Goal: Entertainment & Leisure: Browse casually

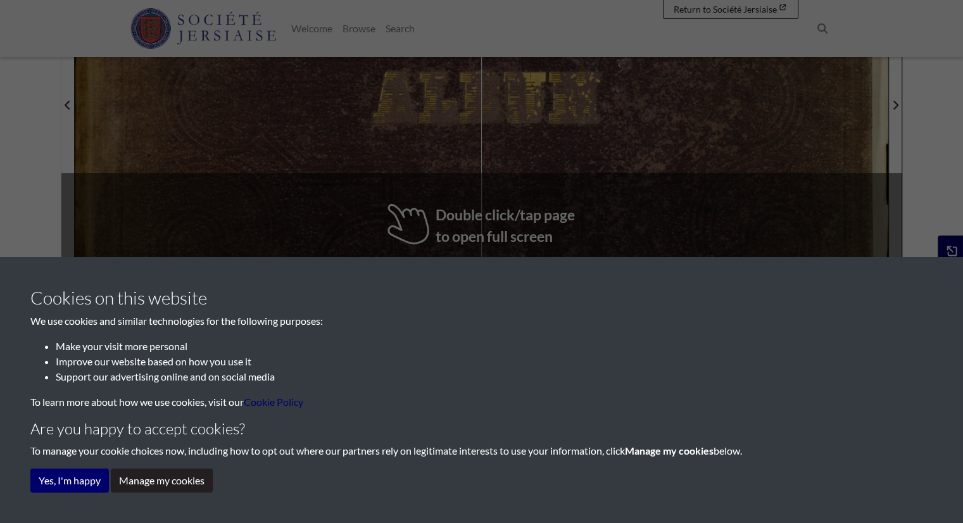
drag, startPoint x: 970, startPoint y: 79, endPoint x: 949, endPoint y: 290, distance: 211.9
click at [949, 290] on html "Menu" at bounding box center [481, 103] width 963 height 1173
click at [73, 486] on button "Yes, I'm happy" at bounding box center [69, 481] width 79 height 24
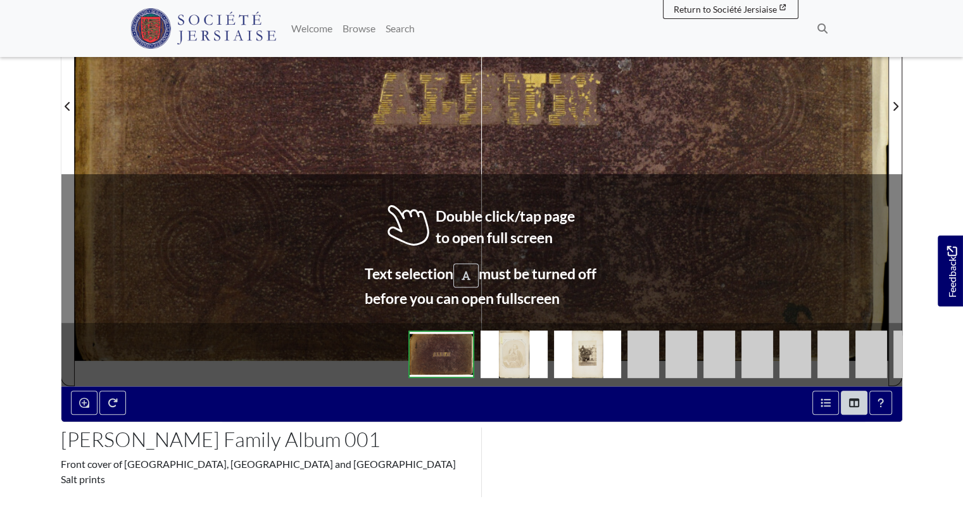
click at [588, 331] on img at bounding box center [587, 354] width 67 height 47
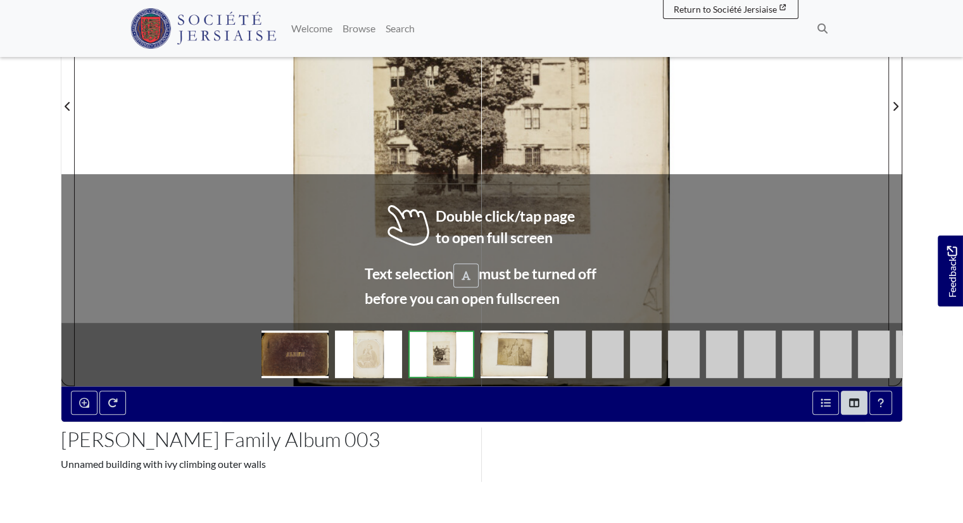
click at [507, 331] on img at bounding box center [514, 354] width 67 height 47
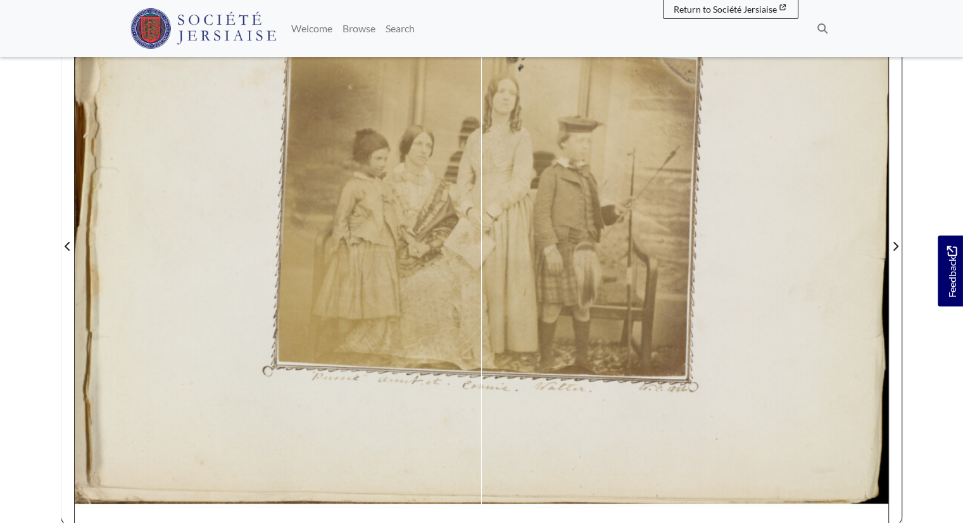
scroll to position [422, 0]
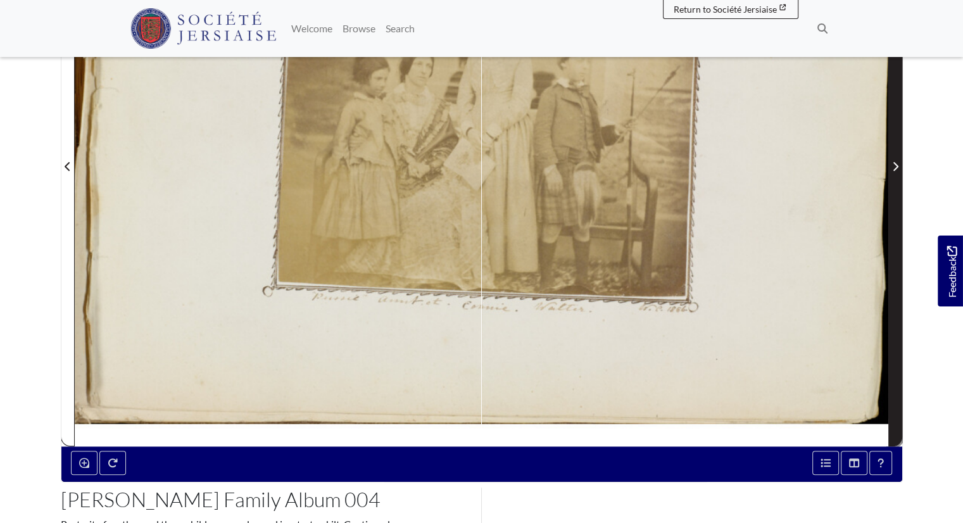
click at [899, 159] on span "Next Page" at bounding box center [895, 166] width 13 height 15
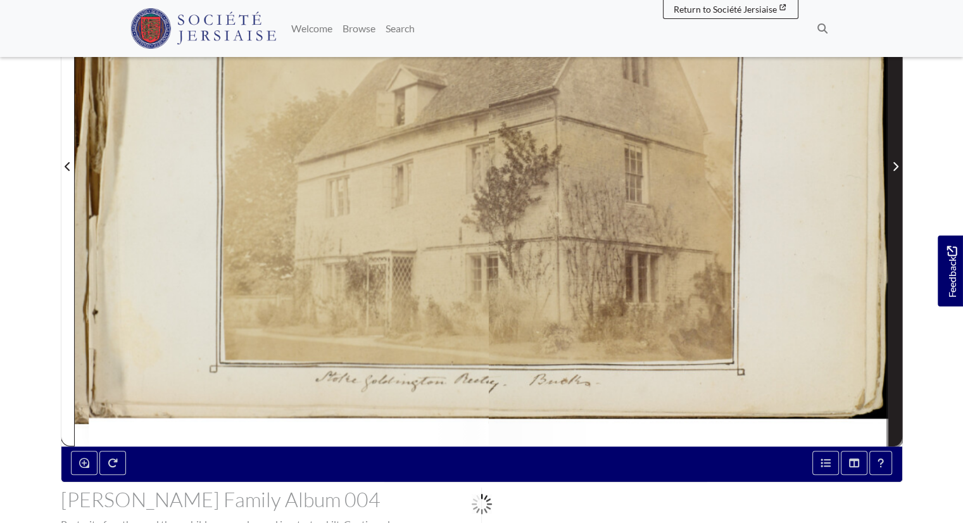
click at [899, 159] on span "Next Page" at bounding box center [895, 166] width 13 height 15
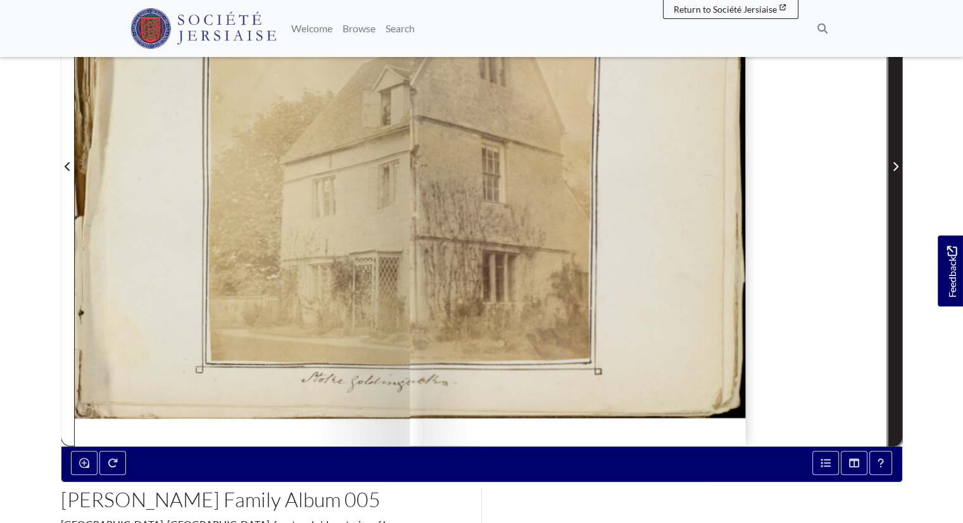
click at [899, 159] on span "Next Page" at bounding box center [895, 166] width 13 height 15
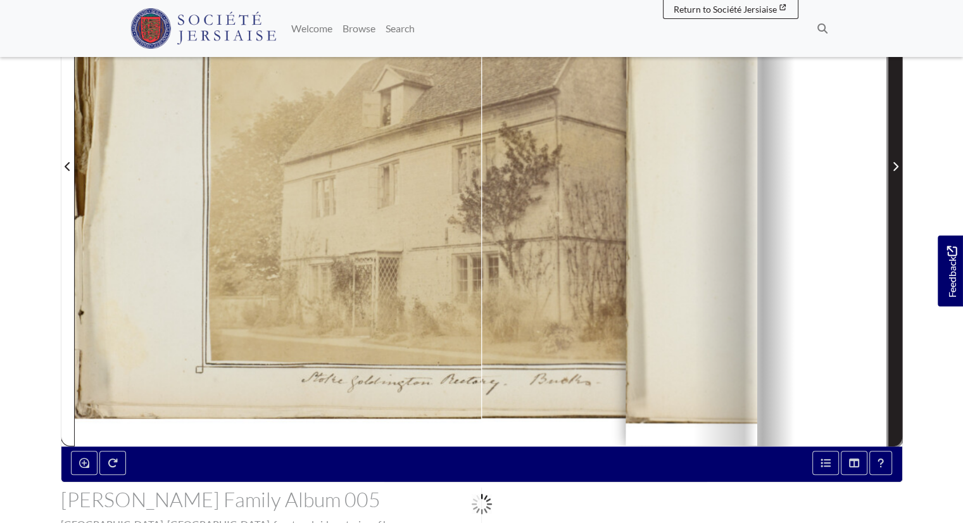
click at [899, 159] on span "Next Page" at bounding box center [895, 166] width 13 height 15
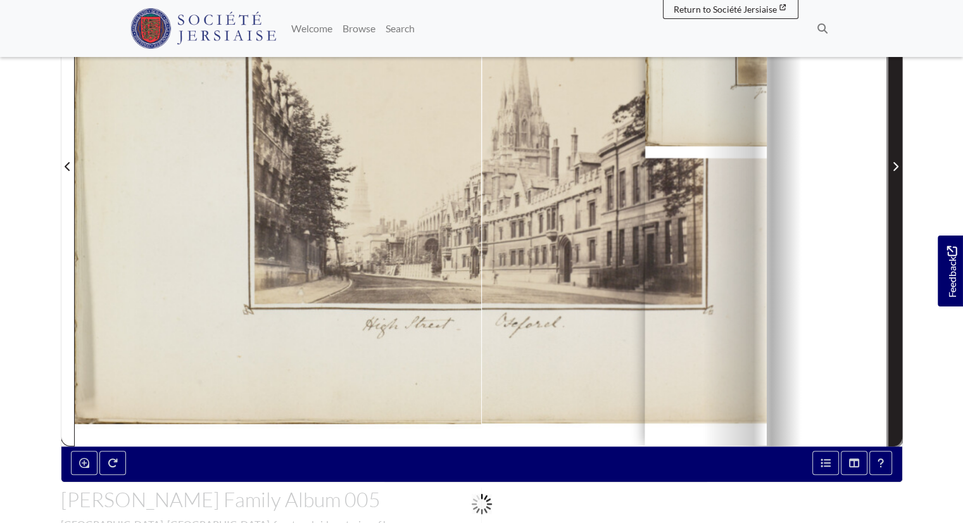
click at [899, 159] on span "Next Page" at bounding box center [895, 166] width 13 height 15
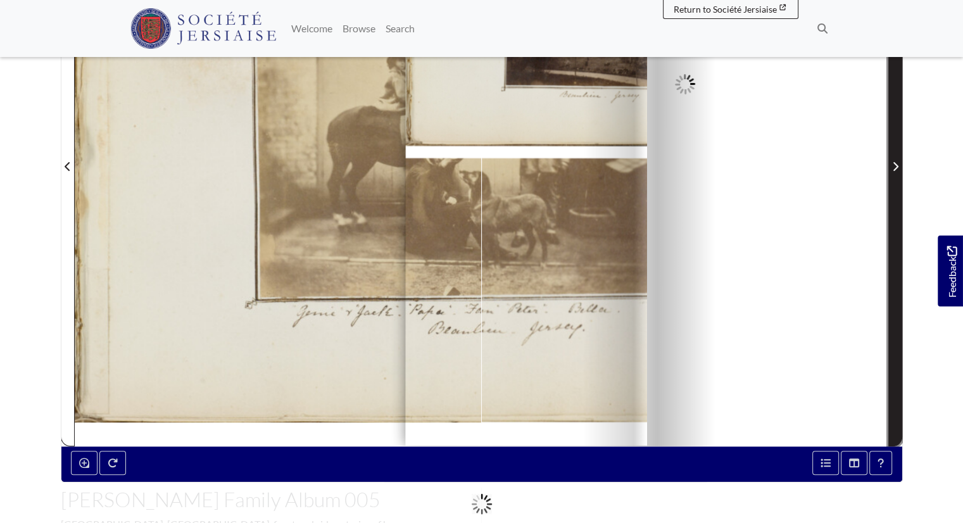
click at [899, 159] on span "Next Page" at bounding box center [895, 166] width 13 height 15
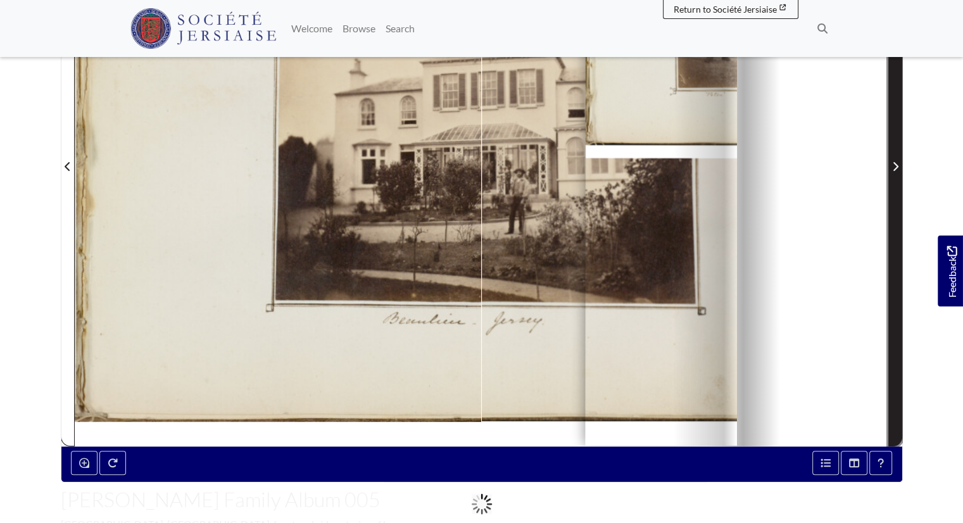
click at [899, 159] on span "Next Page" at bounding box center [895, 166] width 13 height 15
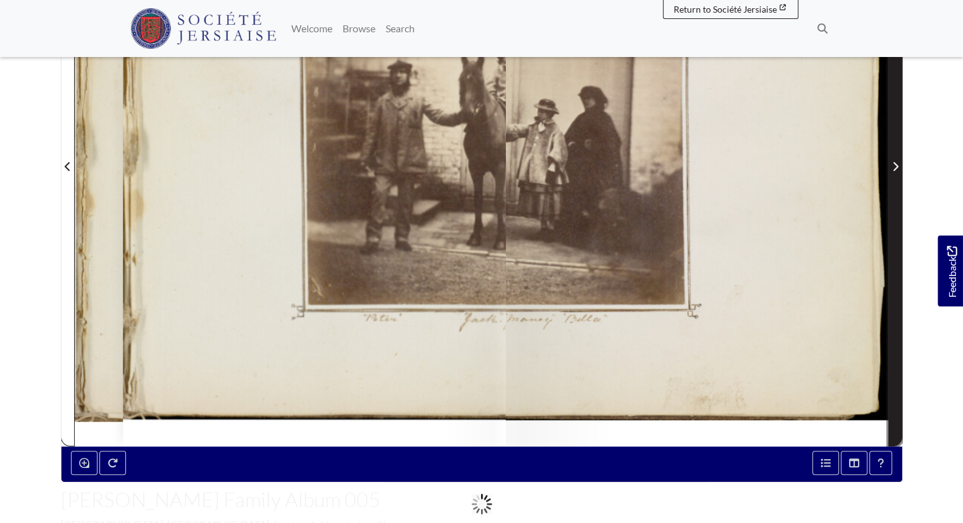
click at [899, 159] on span "Next Page" at bounding box center [895, 166] width 13 height 15
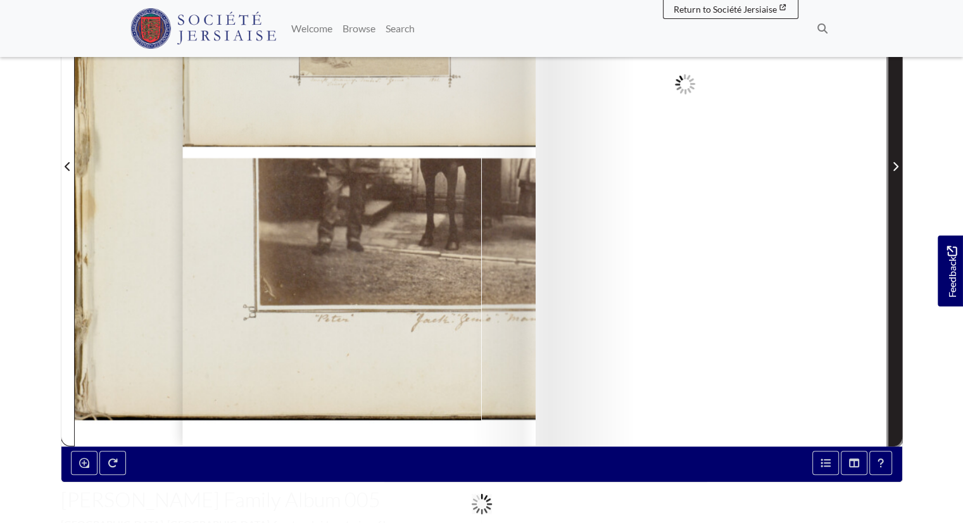
click at [899, 159] on span "Next Page" at bounding box center [895, 166] width 13 height 15
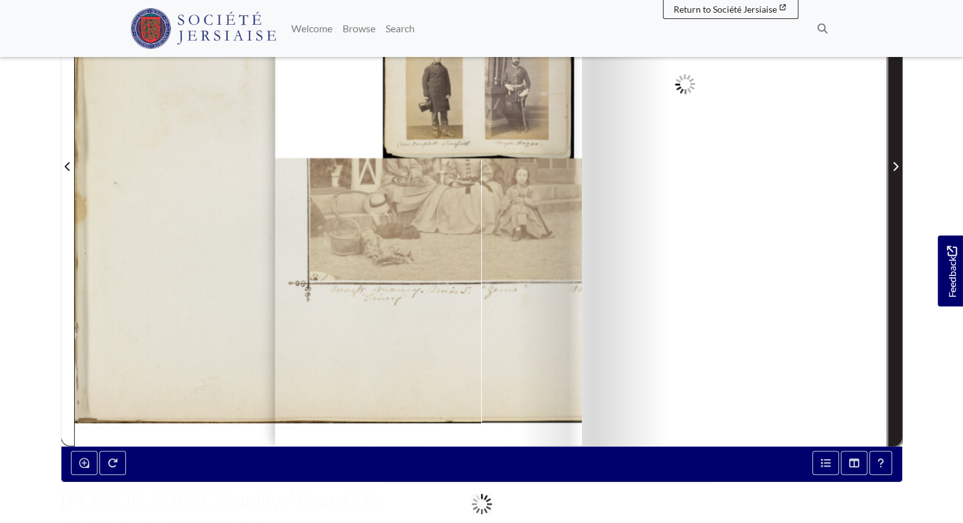
click at [899, 159] on span "Next Page" at bounding box center [895, 166] width 13 height 15
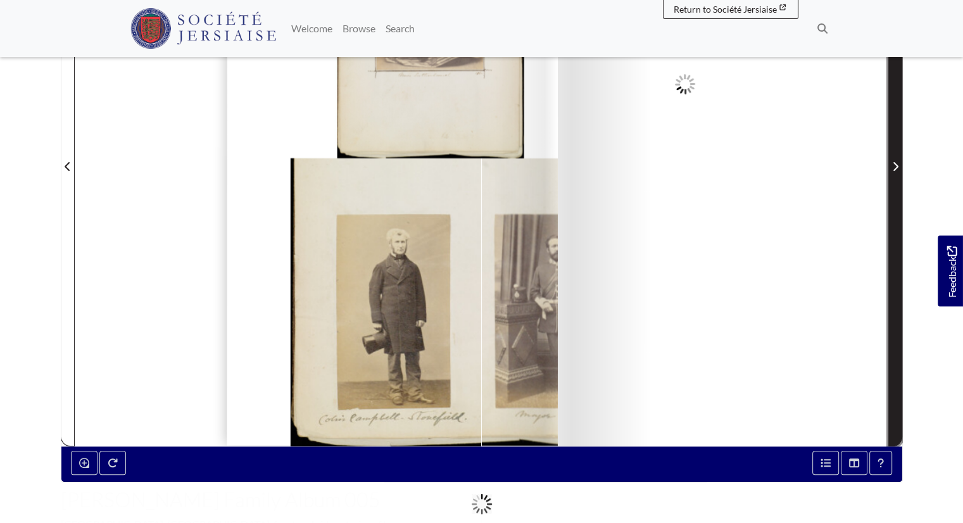
click at [899, 159] on span "Next Page" at bounding box center [895, 166] width 13 height 15
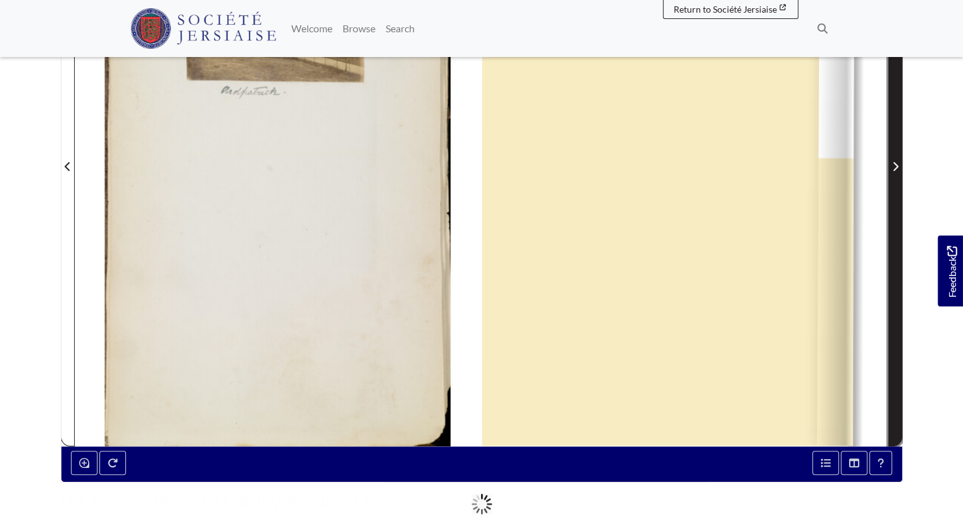
click at [899, 159] on span "Next Page" at bounding box center [895, 166] width 13 height 15
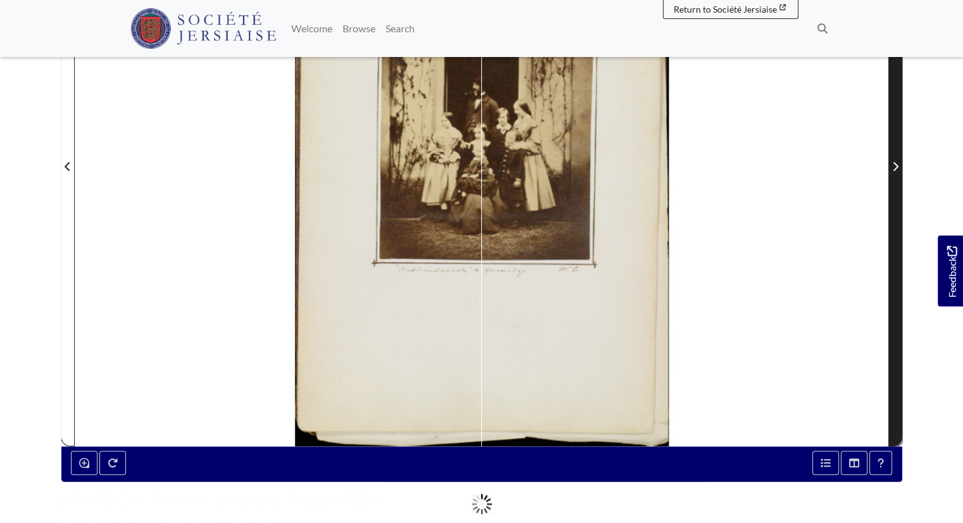
click at [899, 159] on span "Next Page" at bounding box center [895, 166] width 13 height 15
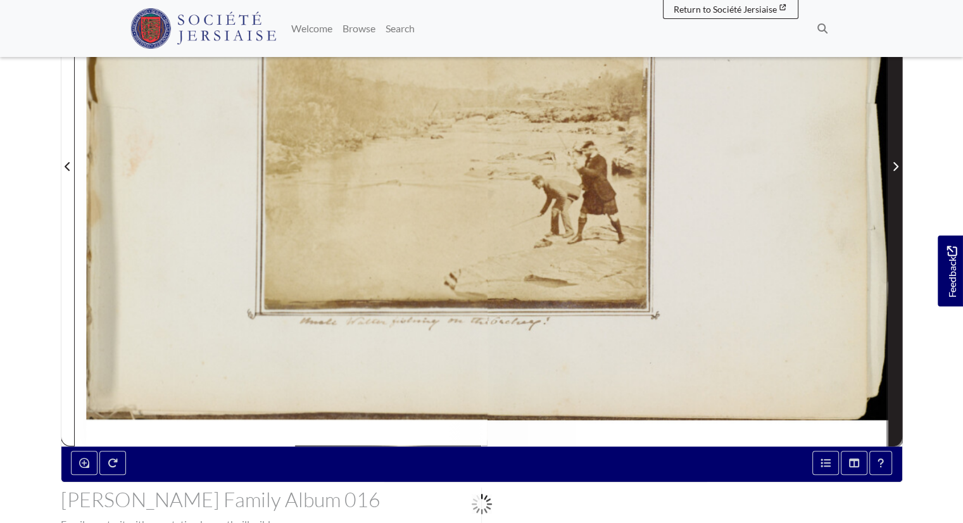
click at [899, 159] on span "Next Page" at bounding box center [895, 166] width 13 height 15
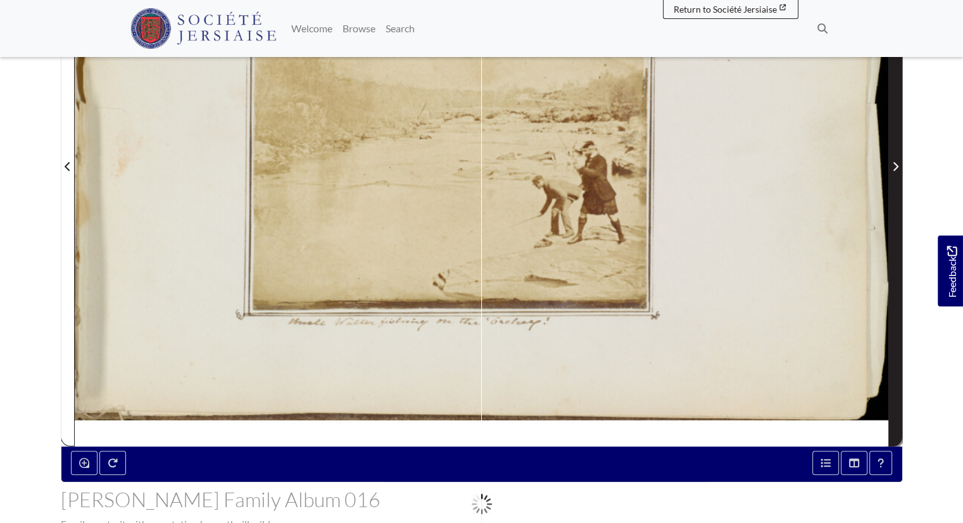
click at [899, 159] on span "Next Page" at bounding box center [895, 166] width 13 height 15
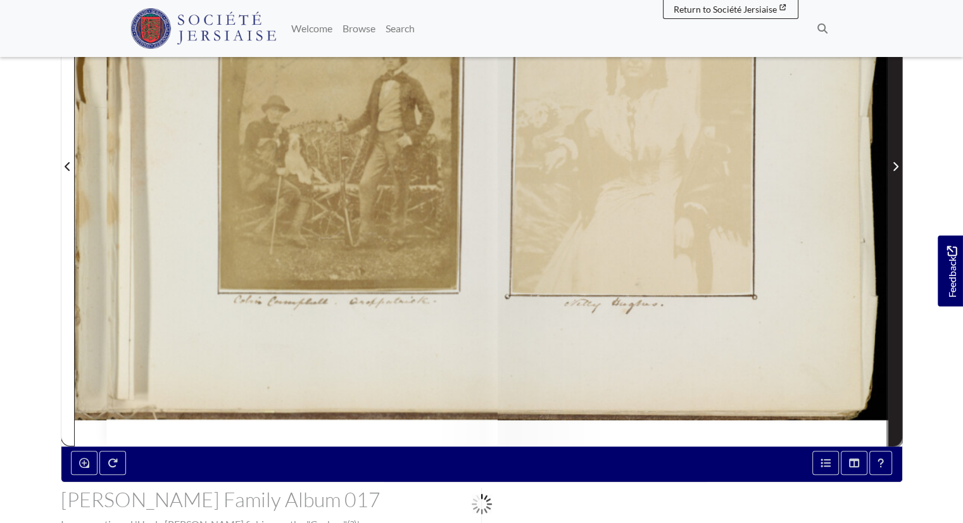
click at [899, 159] on span "Next Page" at bounding box center [895, 166] width 13 height 15
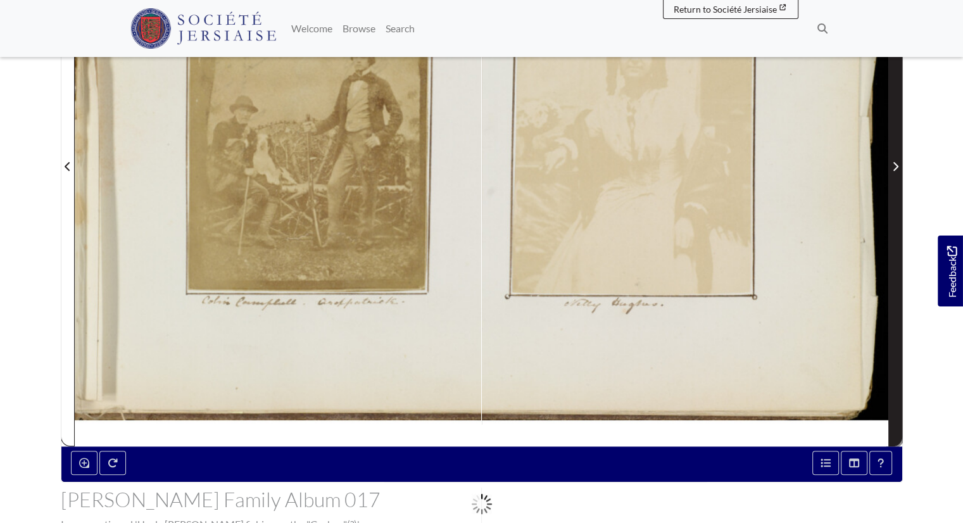
click at [899, 159] on span "Next Page" at bounding box center [895, 166] width 13 height 15
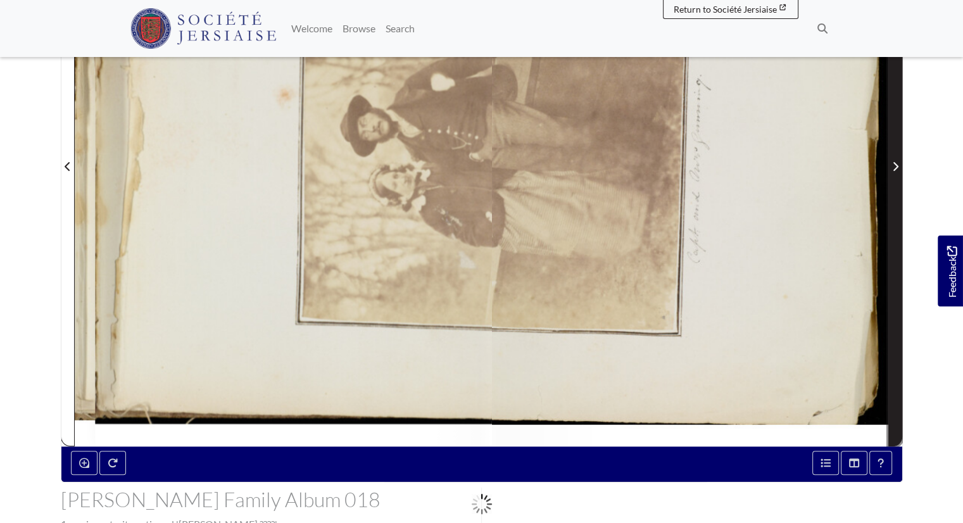
click at [899, 159] on span "Next Page" at bounding box center [895, 166] width 13 height 15
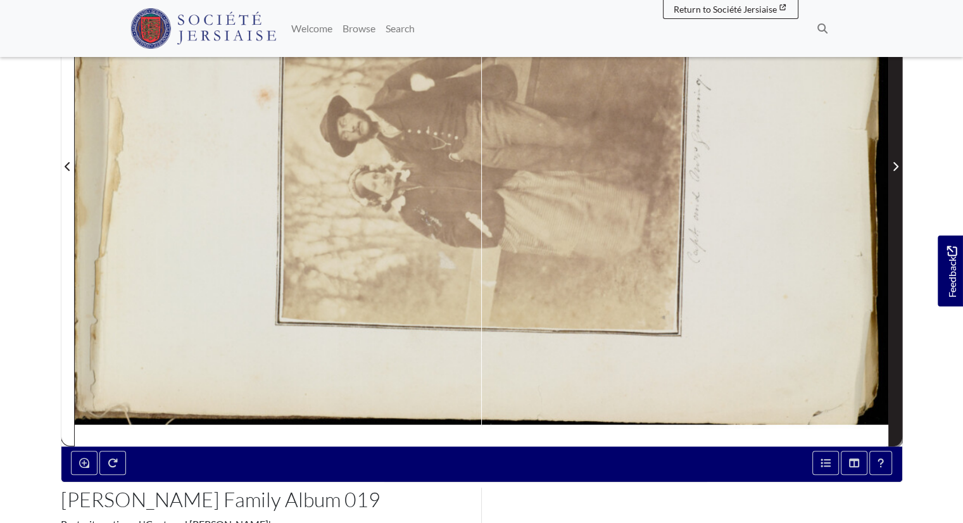
click at [899, 159] on span "Next Page" at bounding box center [895, 166] width 13 height 15
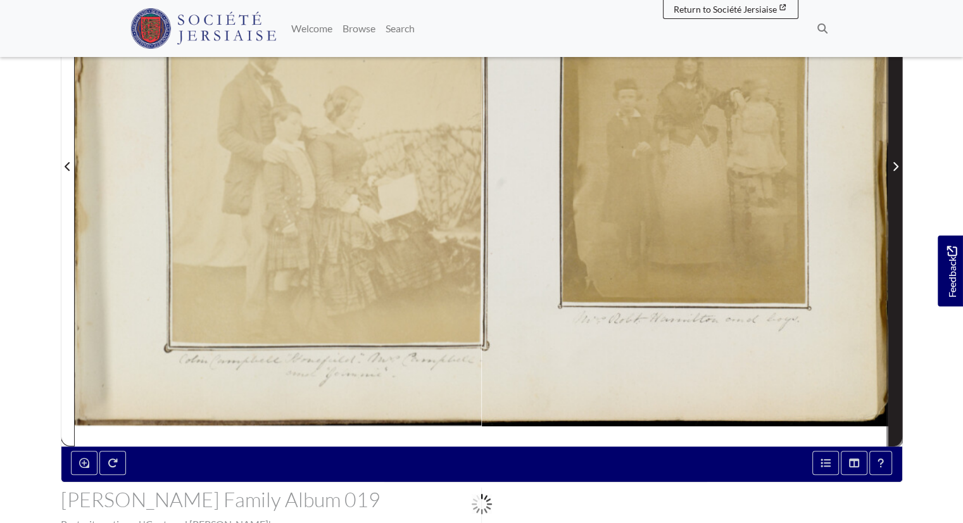
click at [899, 159] on span "Next Page" at bounding box center [895, 166] width 13 height 15
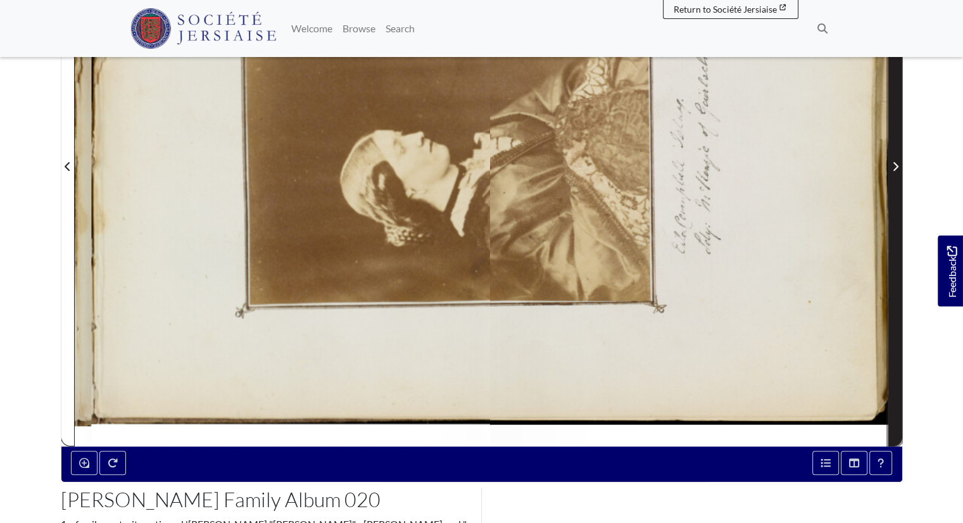
click at [899, 159] on span "Next Page" at bounding box center [895, 166] width 13 height 15
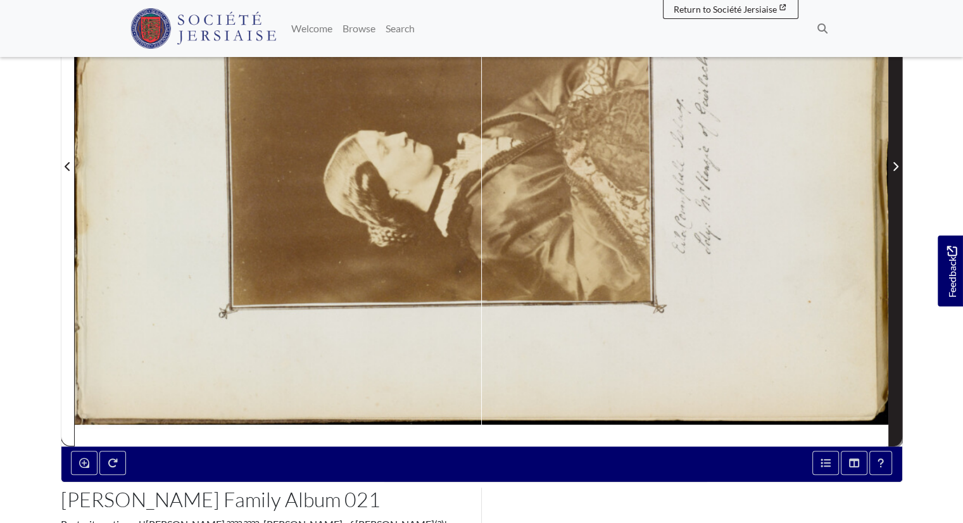
click at [899, 159] on span "Next Page" at bounding box center [895, 166] width 13 height 15
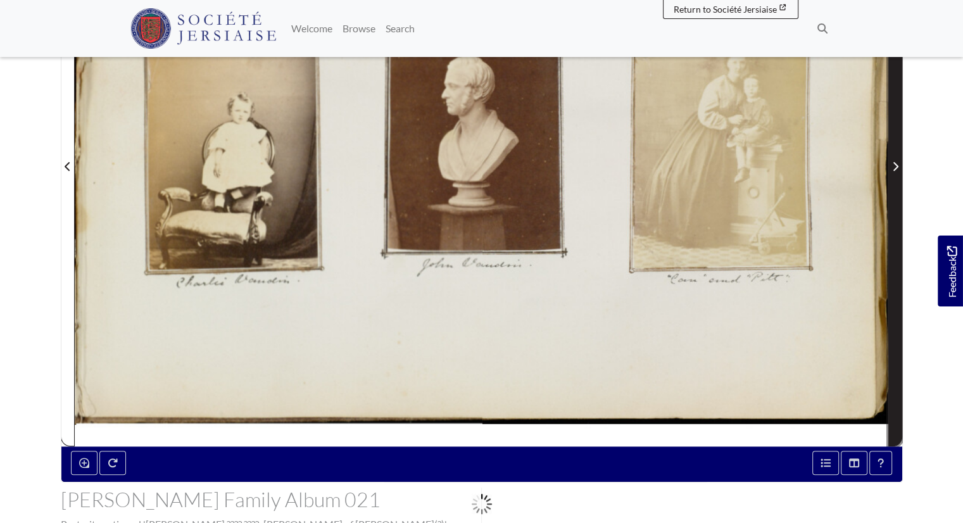
click at [899, 159] on span "Next Page" at bounding box center [895, 166] width 13 height 15
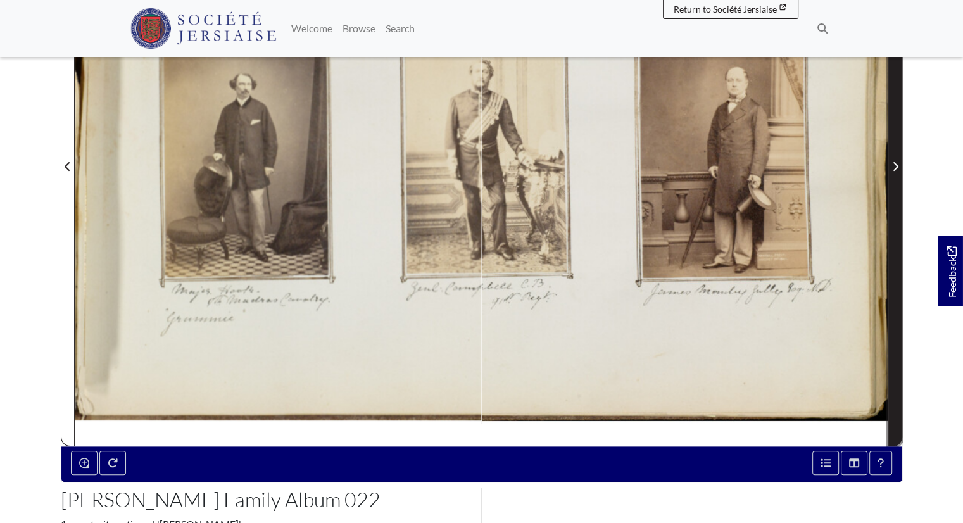
click at [899, 159] on span "Next Page" at bounding box center [895, 166] width 13 height 15
